Goal: Find specific page/section: Find specific page/section

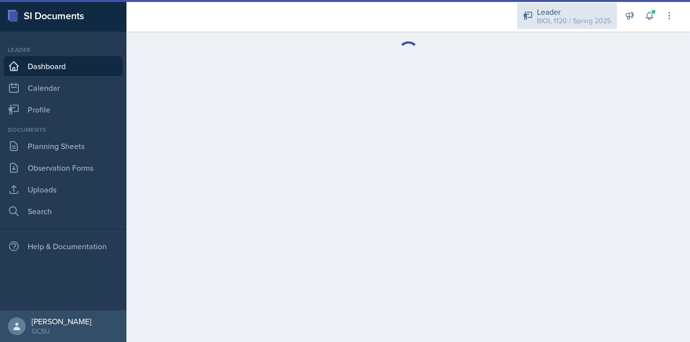
click at [570, 10] on div "Leader" at bounding box center [574, 12] width 74 height 12
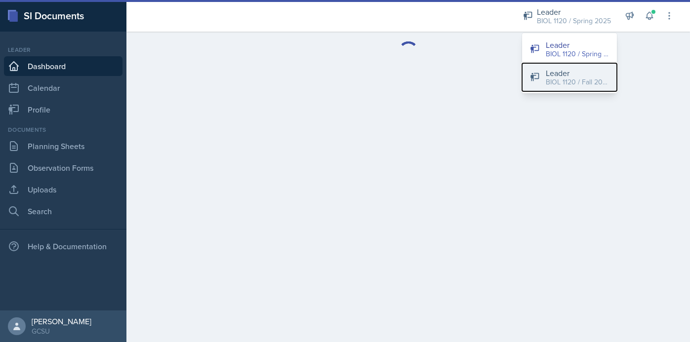
click at [572, 76] on div "Leader" at bounding box center [577, 73] width 63 height 12
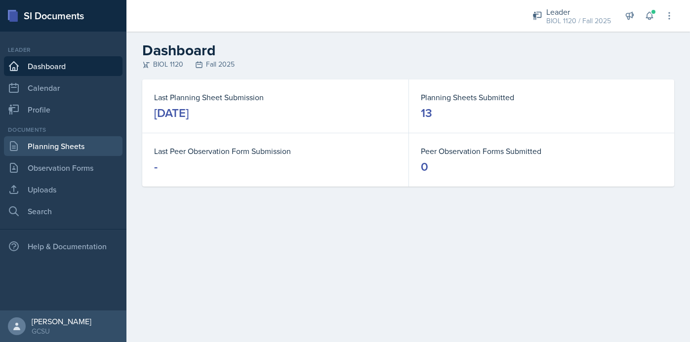
click at [101, 145] on link "Planning Sheets" at bounding box center [63, 146] width 118 height 20
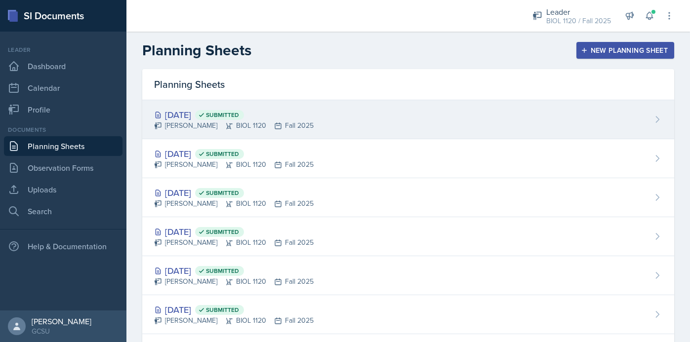
click at [347, 128] on div "[DATE] Submitted [PERSON_NAME] BIOL 1120 Fall 2025" at bounding box center [408, 119] width 532 height 39
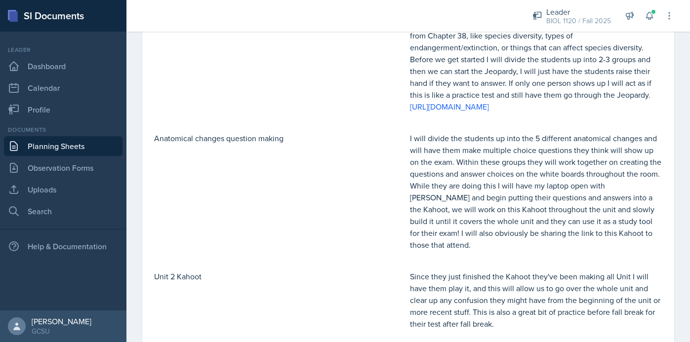
scroll to position [239, 0]
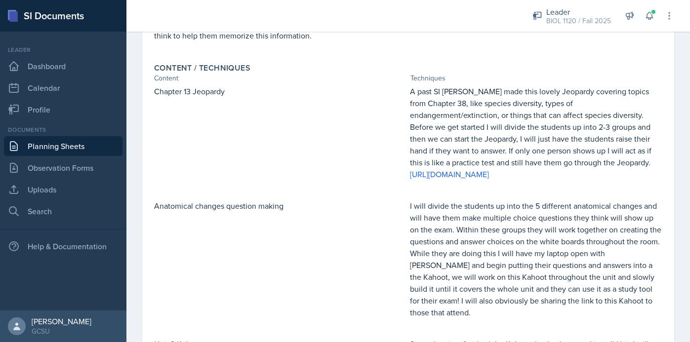
click at [404, 193] on div "Chapter 13 Jeopardy A past SI [PERSON_NAME] made this lovely Jeopardy covering …" at bounding box center [408, 241] width 508 height 312
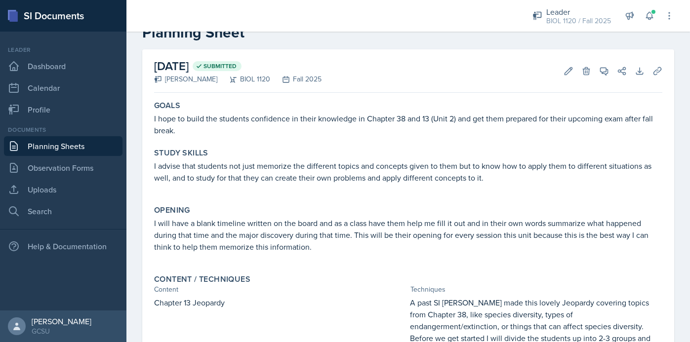
scroll to position [0, 0]
